Goal: Use online tool/utility: Utilize a website feature to perform a specific function

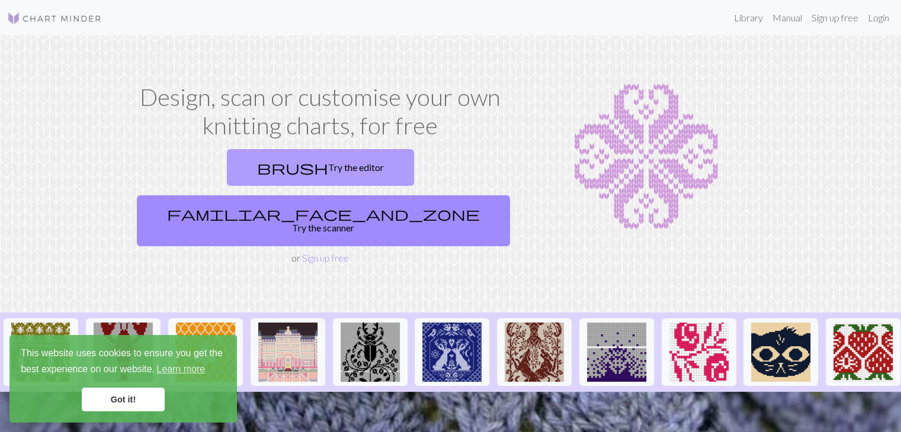
click at [240, 172] on link "brush Try the editor" at bounding box center [320, 167] width 187 height 37
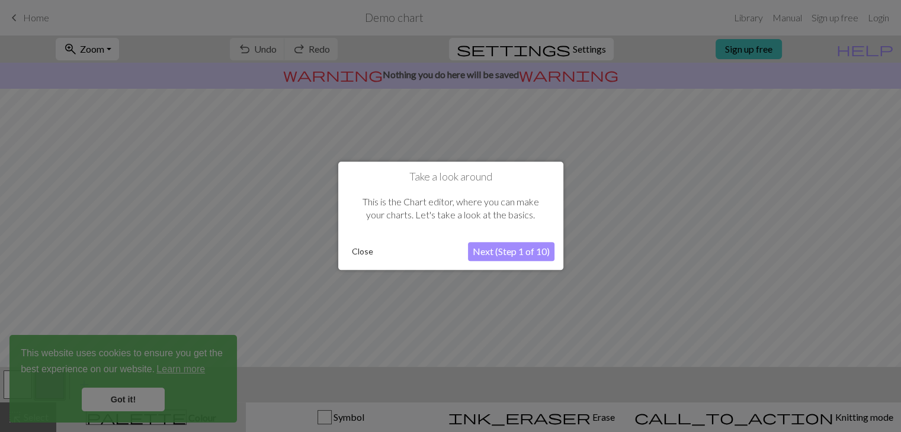
click at [364, 252] on button "Close" at bounding box center [362, 252] width 31 height 18
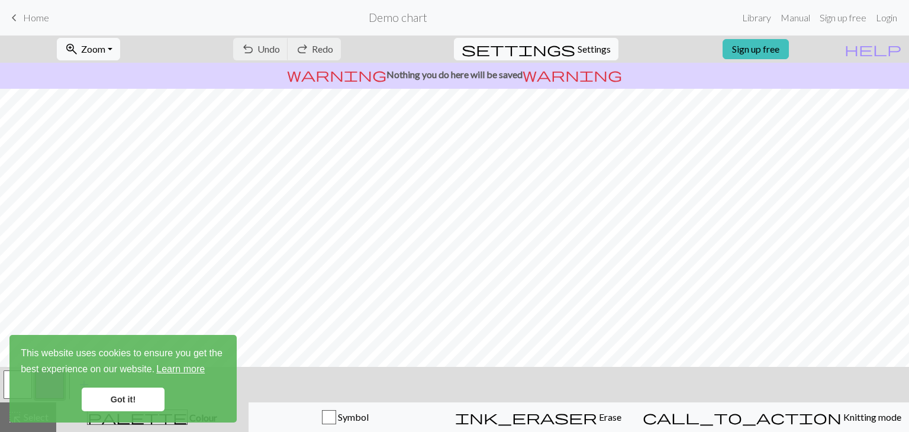
click at [185, 368] on link "Learn more" at bounding box center [181, 370] width 52 height 18
click at [336, 417] on div "button" at bounding box center [329, 417] width 14 height 14
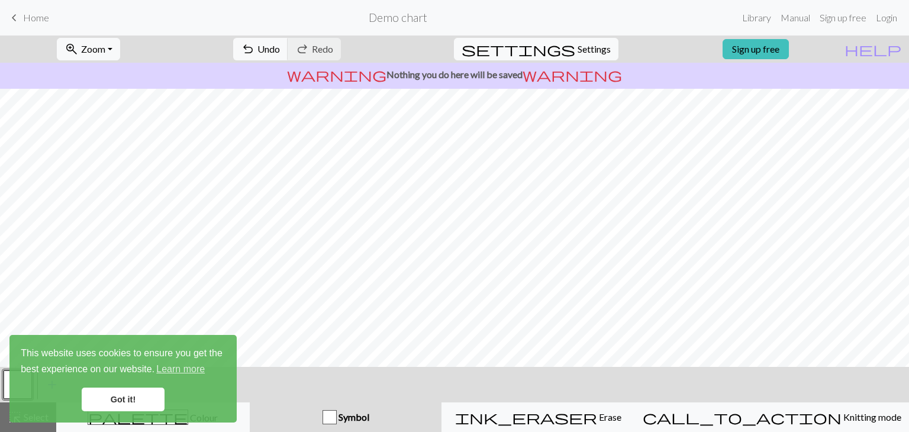
click at [82, 348] on span "This website uses cookies to ensure you get the best experience on our website.…" at bounding box center [123, 362] width 205 height 32
click at [126, 409] on link "Got it!" at bounding box center [123, 400] width 83 height 24
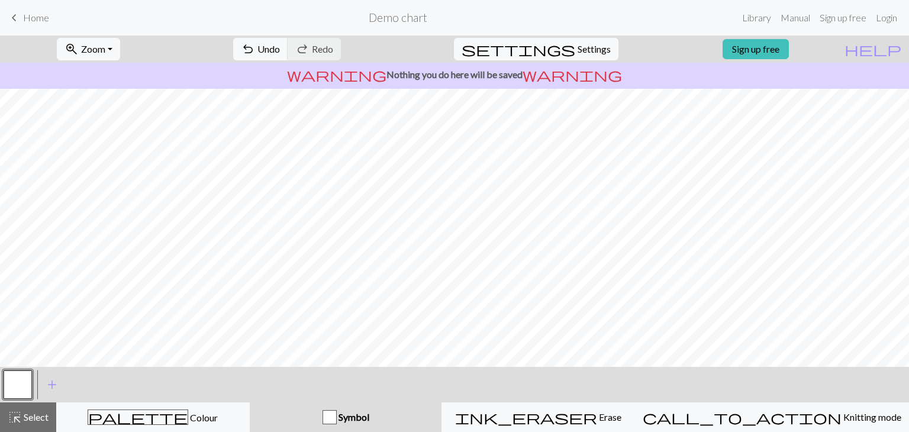
click at [26, 387] on div "This website uses cookies to ensure you get the best experience on our website.…" at bounding box center [122, 379] width 227 height 88
click at [618, 417] on div "ink_eraser Erase Erase" at bounding box center [538, 417] width 178 height 14
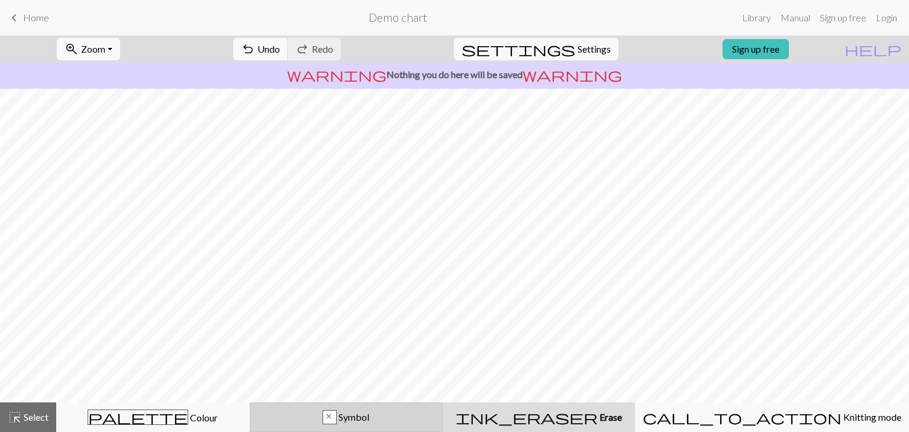
click at [369, 419] on span "Symbol" at bounding box center [353, 417] width 33 height 11
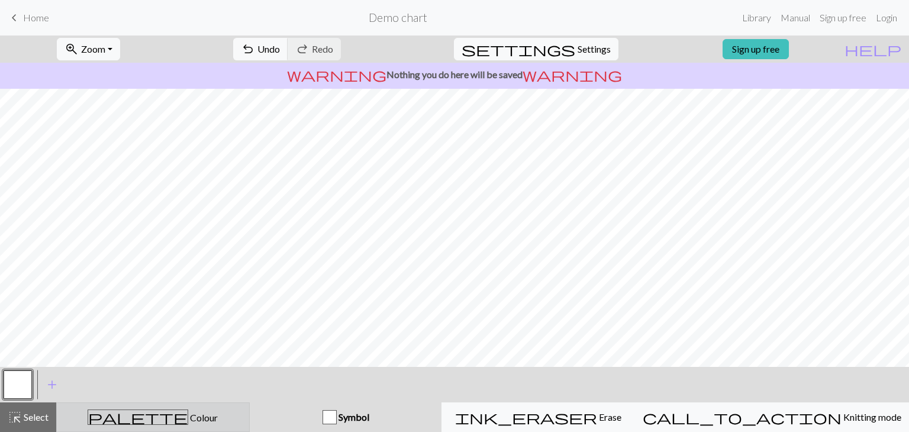
click at [147, 413] on span "palette" at bounding box center [137, 417] width 99 height 17
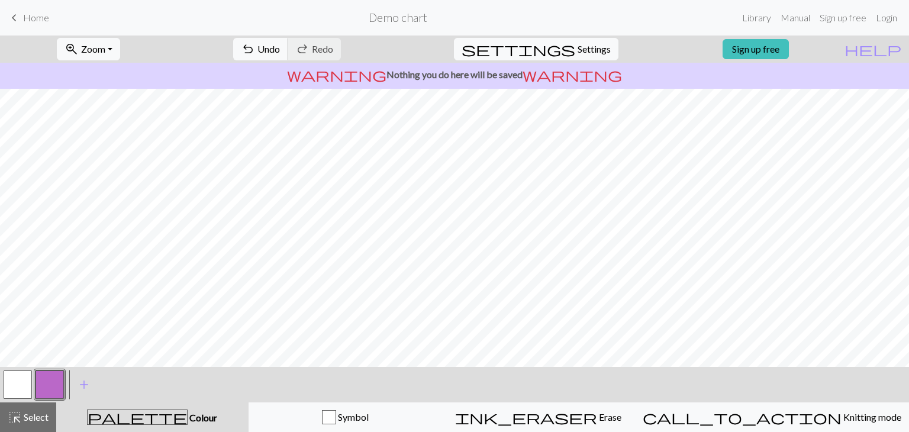
click at [188, 418] on span "Colour" at bounding box center [203, 417] width 30 height 11
click at [435, 422] on div "Symbol" at bounding box center [345, 417] width 178 height 14
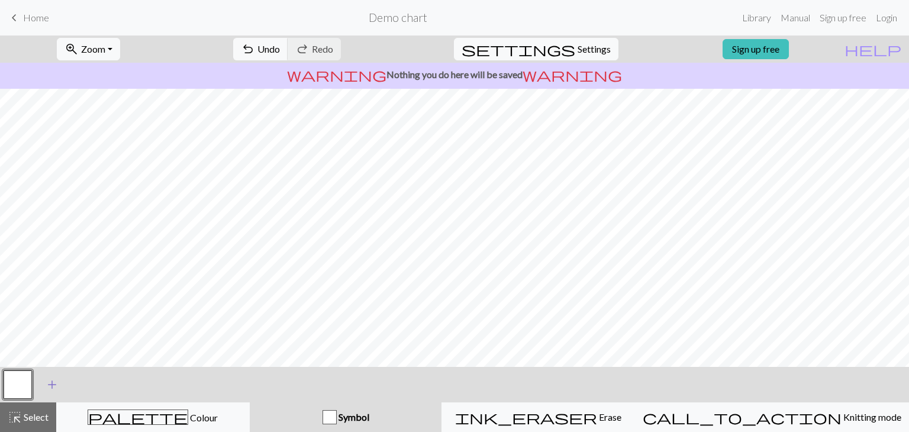
click at [50, 388] on span "add" at bounding box center [52, 385] width 14 height 17
click at [81, 382] on span "add" at bounding box center [84, 385] width 14 height 17
click at [49, 389] on button "button" at bounding box center [50, 385] width 28 height 28
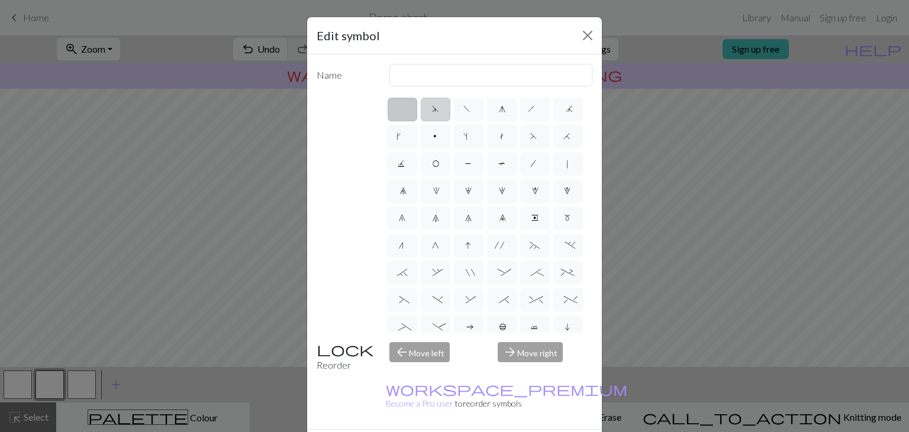
click at [435, 111] on label "d" at bounding box center [436, 110] width 30 height 24
click at [435, 110] on input "d" at bounding box center [436, 106] width 8 height 8
radio input "true"
type input "sk2p"
click at [531, 348] on div "arrow_forward Move right" at bounding box center [545, 357] width 109 height 30
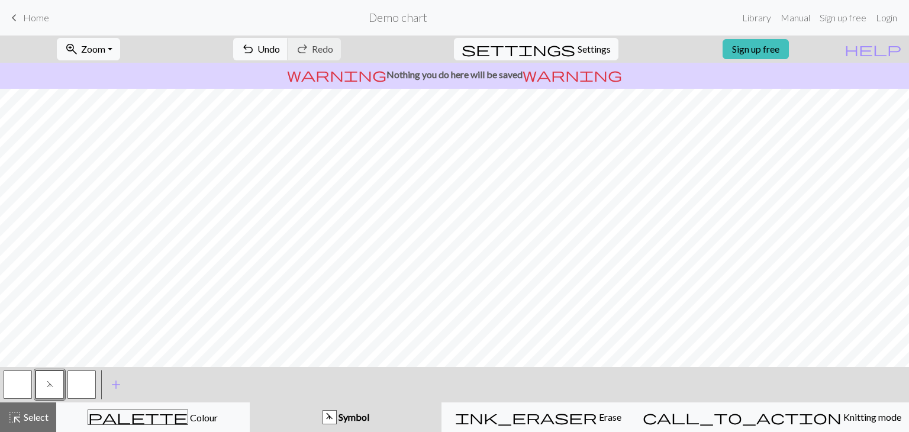
click at [22, 387] on button "button" at bounding box center [18, 385] width 28 height 28
click at [14, 387] on button "button" at bounding box center [18, 385] width 28 height 28
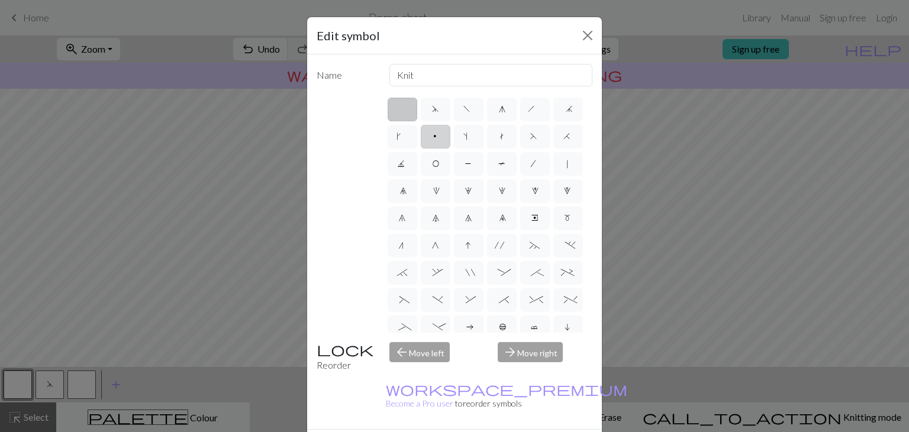
click at [451, 128] on label "p" at bounding box center [436, 137] width 30 height 24
click at [440, 129] on input "p" at bounding box center [436, 133] width 8 height 8
radio input "true"
type input "purl"
click at [451, 128] on label "p" at bounding box center [436, 137] width 30 height 24
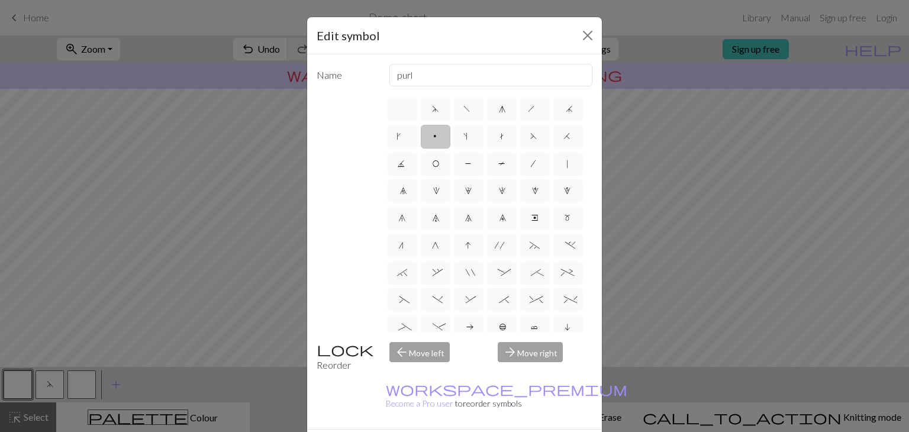
click at [440, 129] on input "p" at bounding box center [436, 133] width 8 height 8
click at [451, 128] on label "p" at bounding box center [436, 137] width 30 height 24
click at [440, 129] on input "p" at bounding box center [436, 133] width 8 height 8
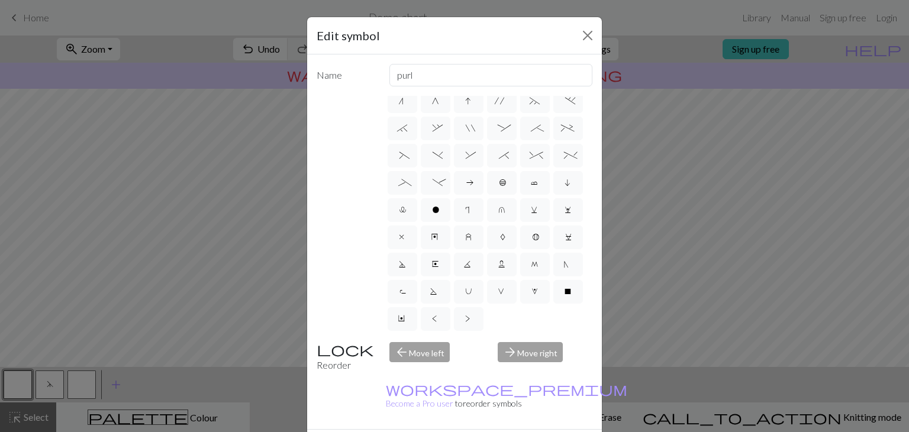
click at [741, 131] on div "Edit symbol Name purl d f g h j k p s t F H J O P T / | 0 1 2 3 4 5 6 7 8 9 e m…" at bounding box center [454, 216] width 909 height 432
